Goal: Find specific page/section: Find specific page/section

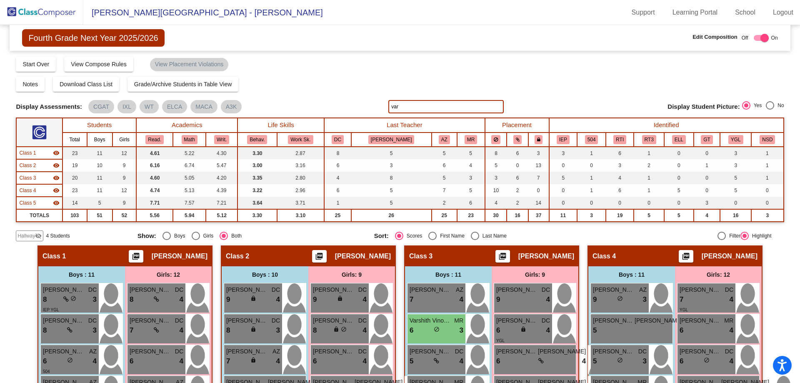
click at [38, 9] on img at bounding box center [41, 12] width 83 height 25
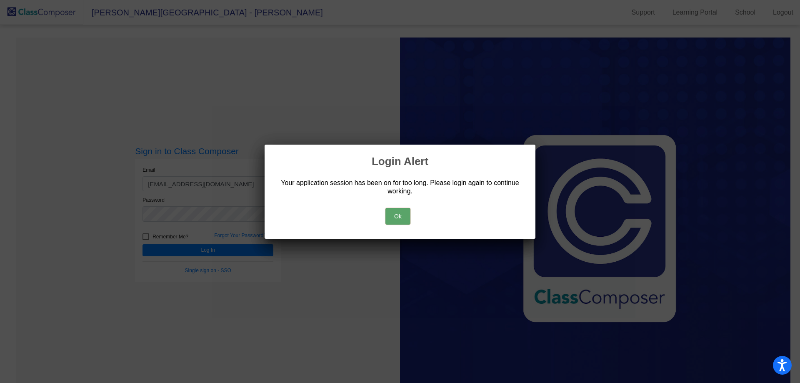
click at [401, 214] on button "Ok" at bounding box center [397, 216] width 25 height 17
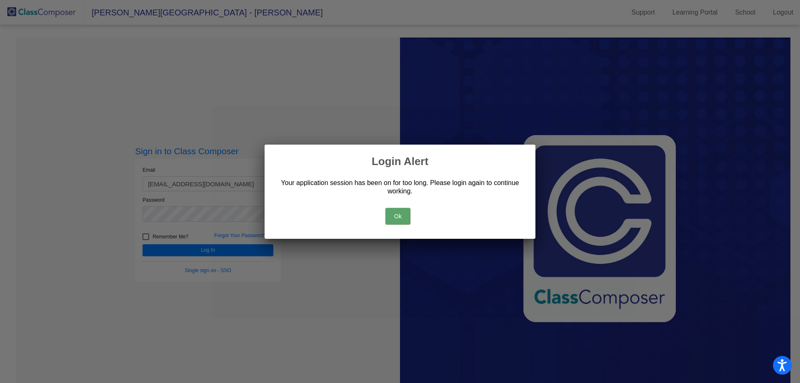
click at [402, 209] on button "Ok" at bounding box center [397, 216] width 25 height 17
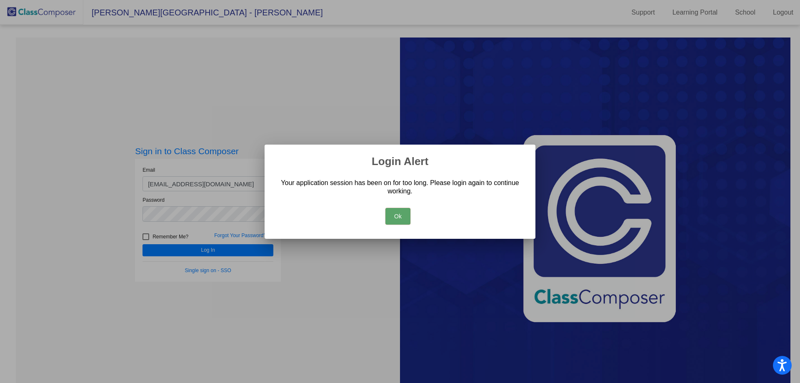
click at [192, 254] on div at bounding box center [400, 191] width 800 height 383
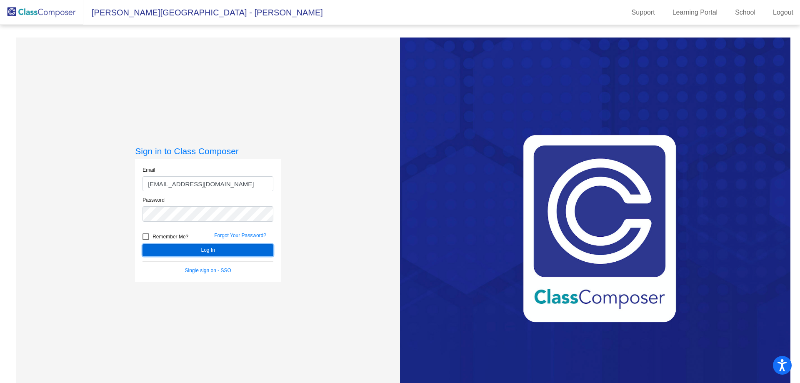
click at [195, 249] on button "Log In" at bounding box center [207, 250] width 131 height 12
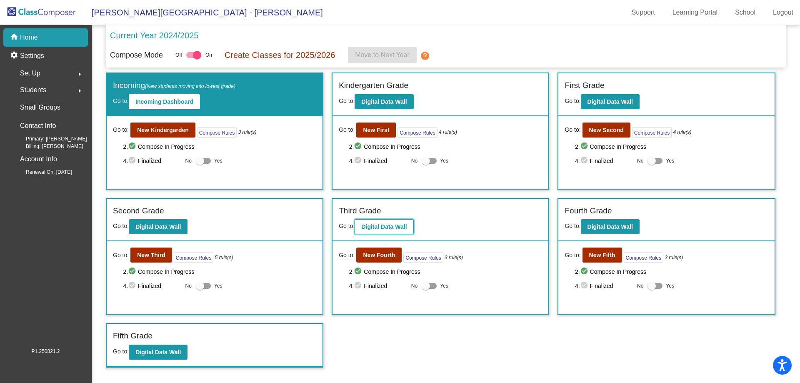
click at [386, 225] on b "Digital Data Wall" at bounding box center [383, 226] width 45 height 7
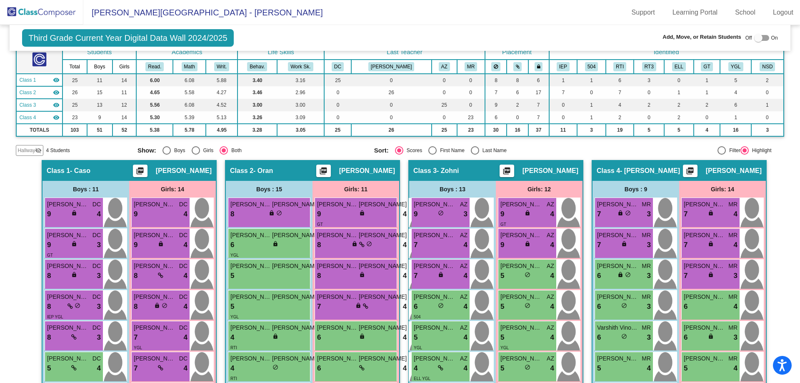
scroll to position [83, 0]
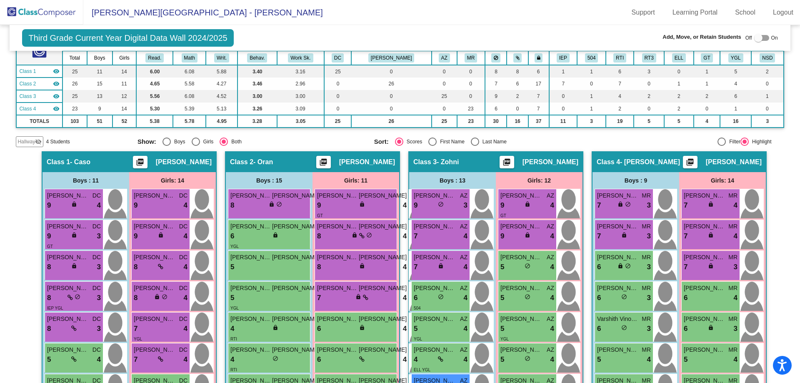
click at [28, 141] on span "Hallway" at bounding box center [25, 141] width 17 height 7
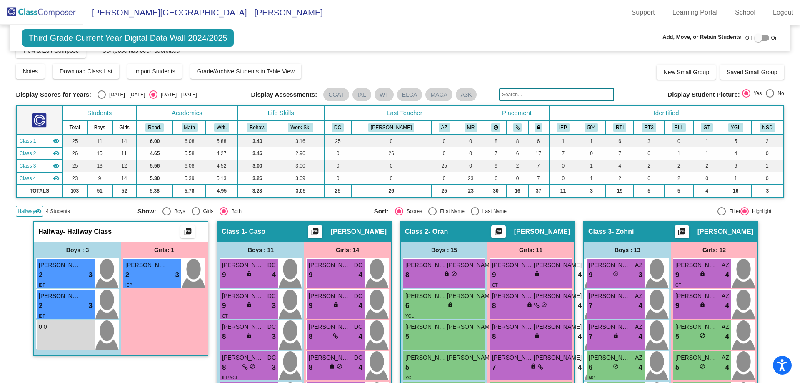
scroll to position [0, 0]
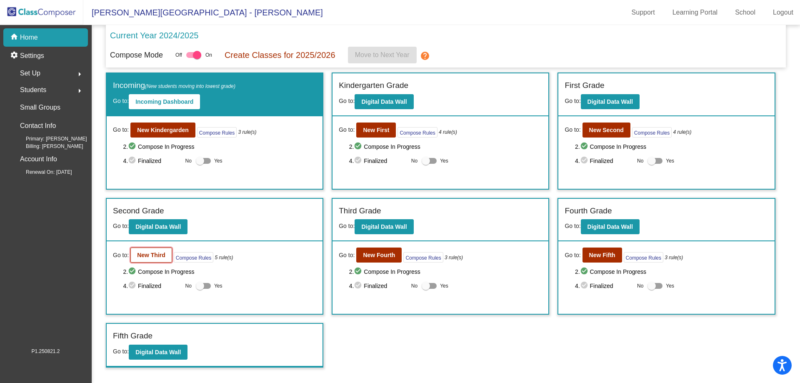
click at [144, 257] on b "New Third" at bounding box center [151, 255] width 28 height 7
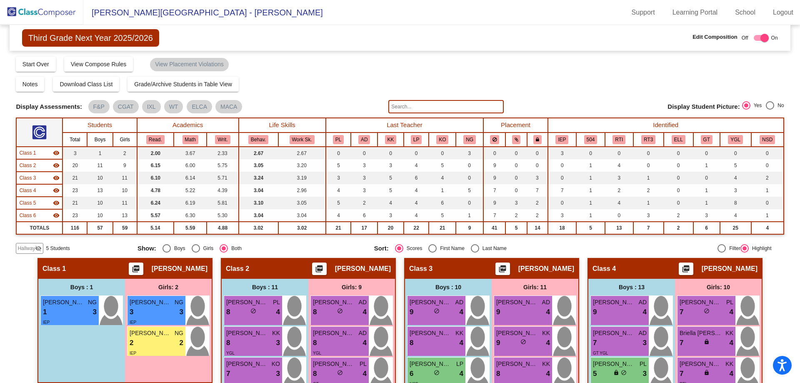
click at [405, 102] on input "text" at bounding box center [445, 106] width 115 height 13
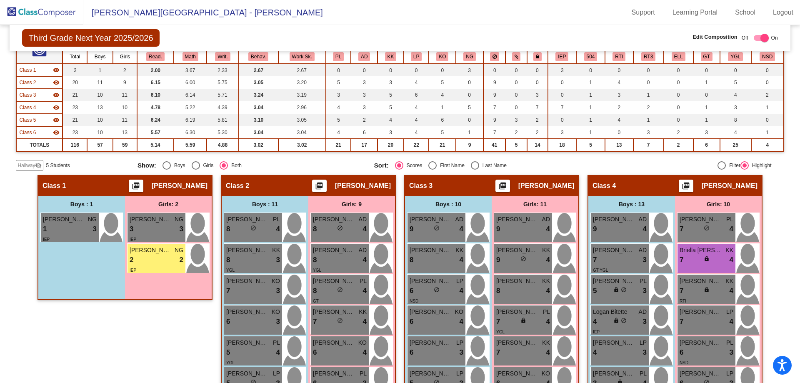
scroll to position [83, 0]
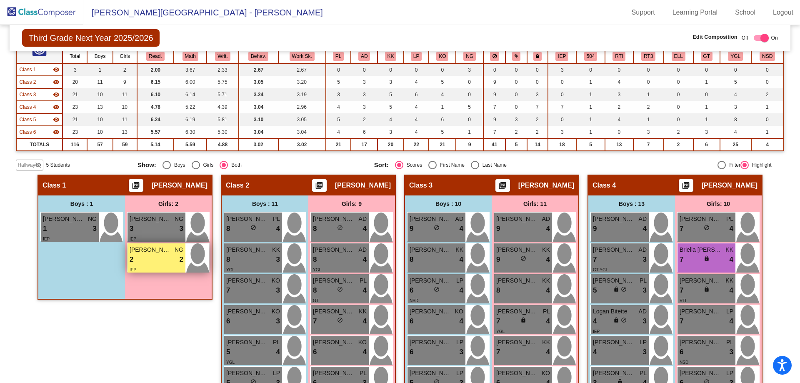
type input "mar"
click at [152, 261] on div "2 lock do_not_disturb_alt 2" at bounding box center [157, 259] width 54 height 11
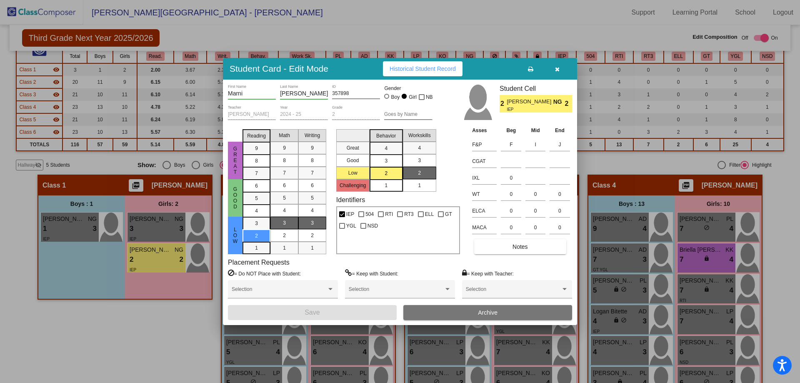
click at [559, 67] on button "button" at bounding box center [556, 68] width 27 height 15
